Goal: Navigation & Orientation: Find specific page/section

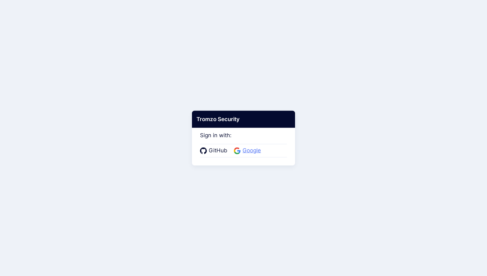
click at [245, 148] on span "Google" at bounding box center [252, 151] width 22 height 8
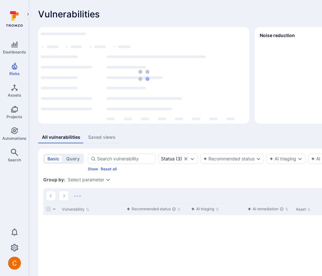
click at [193, 20] on div "Vulnerabilities Hide overview Add vulnerability Top integrations by vulnerabili…" at bounding box center [246, 163] width 435 height 327
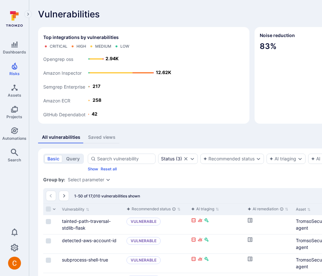
click at [169, 19] on div "Vulnerabilities Hide overview Add vulnerability" at bounding box center [246, 14] width 417 height 10
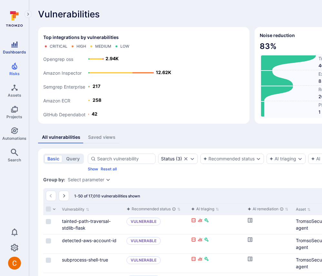
click at [7, 45] on link "Dashboards" at bounding box center [14, 47] width 29 height 19
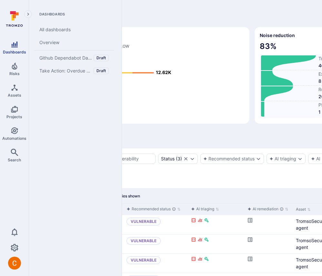
click at [13, 46] on icon "Dashboards" at bounding box center [14, 45] width 6 height 6
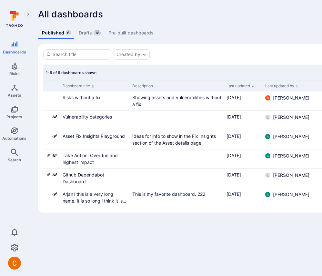
click at [181, 21] on div "All dashboards Create dashboard Published 6 Drafts 18 Pre-built dashboards Crea…" at bounding box center [246, 111] width 435 height 222
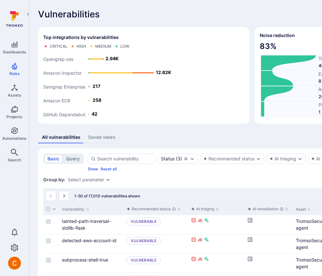
click at [196, 17] on div "Vulnerabilities Hide overview Add vulnerability" at bounding box center [246, 14] width 417 height 10
click at [191, 12] on div "Vulnerabilities Hide overview Add vulnerability" at bounding box center [246, 14] width 417 height 10
click at [14, 64] on icon "Risks" at bounding box center [15, 66] width 8 height 8
click at [16, 47] on icon "Dashboards" at bounding box center [14, 45] width 6 height 6
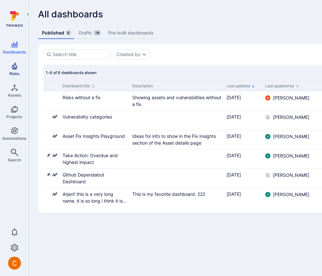
click at [16, 70] on link "Risks" at bounding box center [14, 69] width 29 height 19
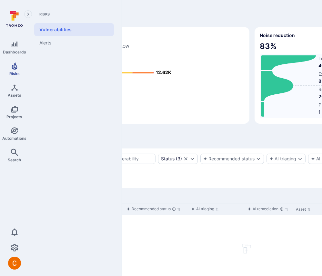
click at [171, 13] on div "Vulnerabilities Hide overview Add vulnerability" at bounding box center [246, 14] width 417 height 10
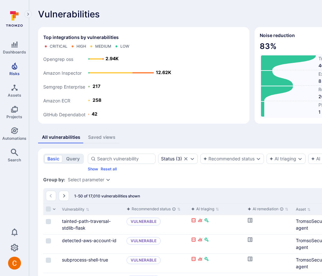
click at [19, 65] on link "Risks" at bounding box center [14, 69] width 29 height 19
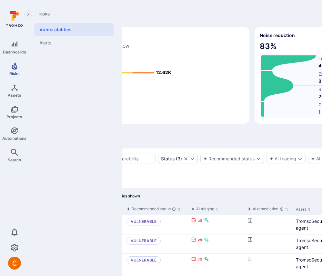
click at [13, 50] on span "Dashboards" at bounding box center [14, 52] width 23 height 5
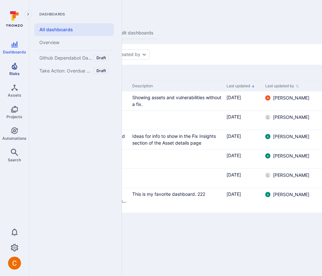
click at [14, 68] on icon "Risks" at bounding box center [14, 66] width 5 height 7
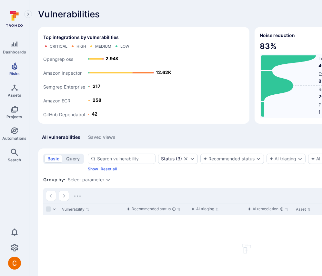
click at [154, 12] on div "Vulnerabilities Hide overview Add vulnerability" at bounding box center [246, 14] width 417 height 10
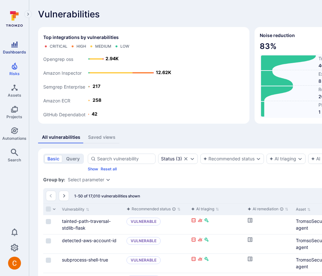
drag, startPoint x: 16, startPoint y: 70, endPoint x: 14, endPoint y: 46, distance: 24.2
click at [14, 46] on icon "Dashboards" at bounding box center [14, 45] width 6 height 6
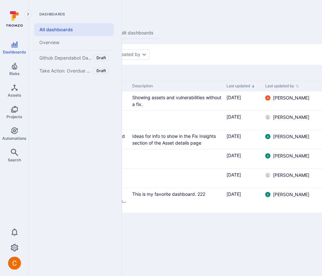
drag, startPoint x: 14, startPoint y: 46, endPoint x: 7, endPoint y: 19, distance: 27.5
click at [7, 19] on icon at bounding box center [14, 19] width 29 height 23
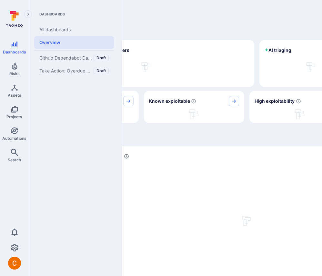
click at [150, 12] on div "Overview" at bounding box center [246, 14] width 417 height 10
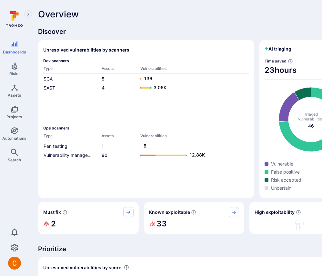
click at [150, 12] on div "Overview" at bounding box center [246, 14] width 417 height 10
click at [14, 114] on span "Projects" at bounding box center [14, 116] width 16 height 5
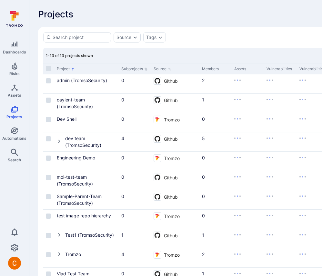
click at [15, 134] on icon "Automations" at bounding box center [15, 131] width 8 height 8
